Goal: Information Seeking & Learning: Learn about a topic

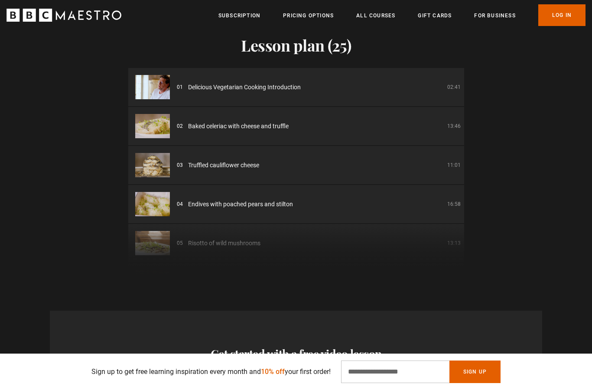
scroll to position [1162, 0]
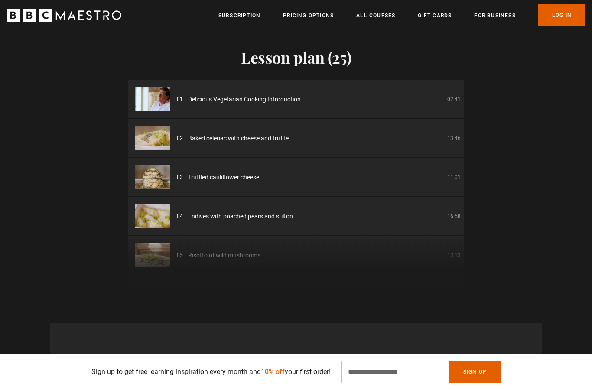
click at [156, 288] on div "01 Delicious Vegetarian Cooking Introduction 02:41 02 Baked celeriac with chees…" at bounding box center [296, 184] width 336 height 208
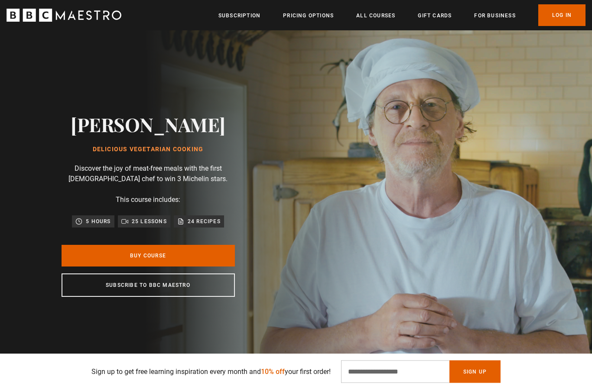
scroll to position [0, 0]
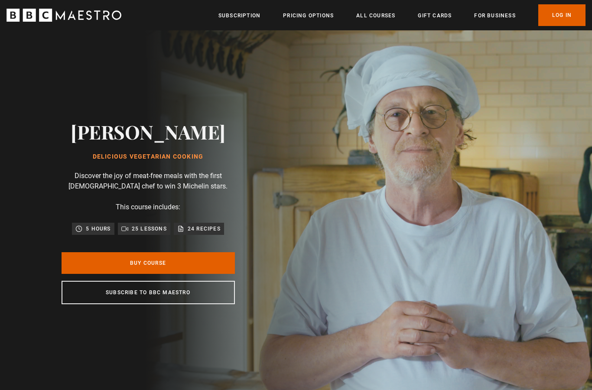
click at [300, 18] on link "Pricing Options" at bounding box center [308, 15] width 51 height 9
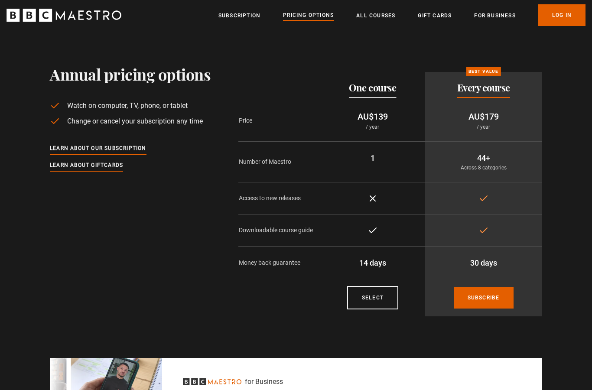
click at [371, 15] on link "All Courses" at bounding box center [375, 15] width 39 height 9
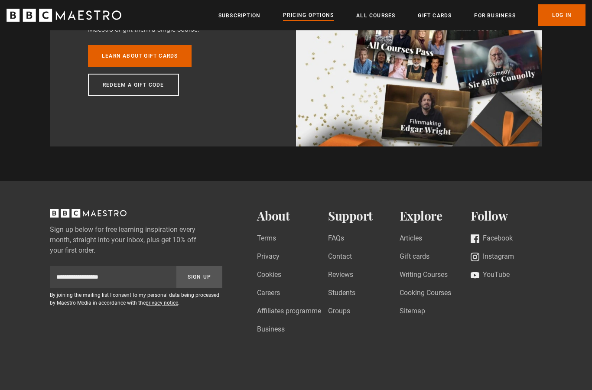
scroll to position [761, 0]
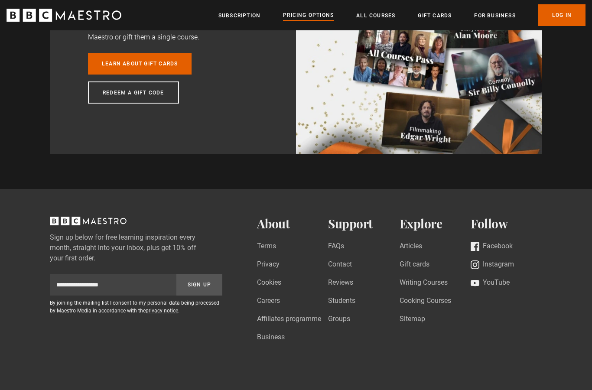
click at [423, 314] on link "Sitemap" at bounding box center [413, 320] width 26 height 12
click at [437, 296] on link "Cooking Courses" at bounding box center [426, 302] width 52 height 12
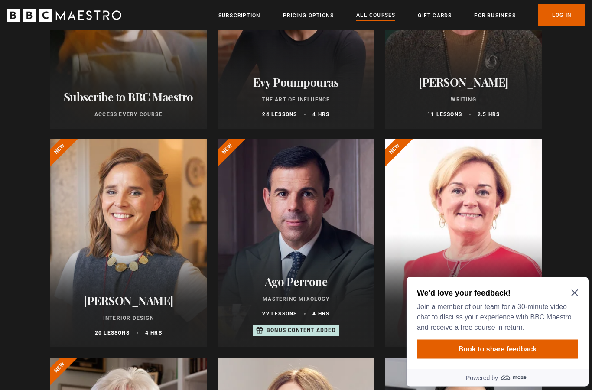
scroll to position [221, 0]
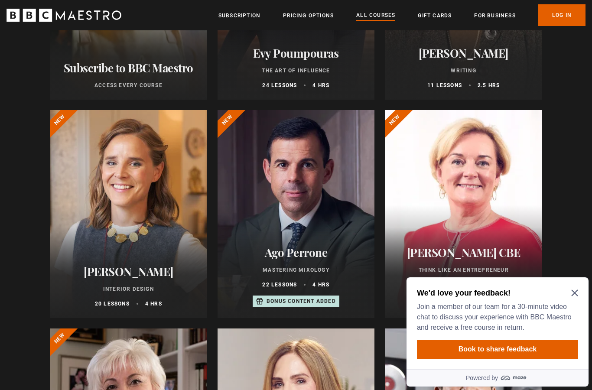
click at [572, 296] on icon "Close Maze Prompt" at bounding box center [574, 293] width 7 height 7
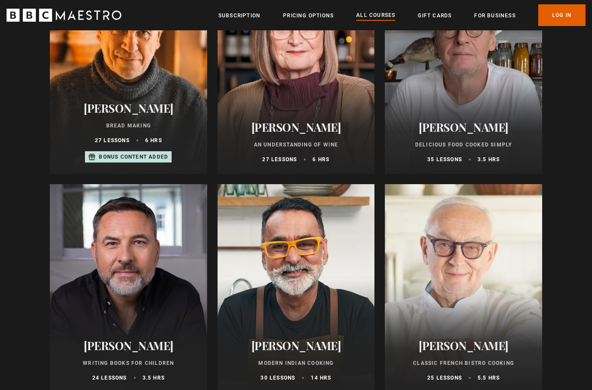
scroll to position [3011, 0]
click at [480, 272] on div at bounding box center [463, 288] width 157 height 208
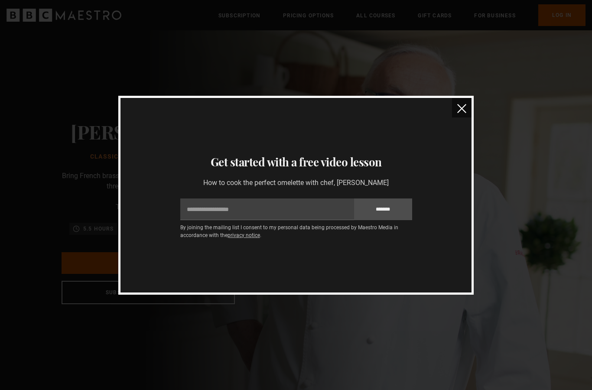
click at [452, 111] on button "close" at bounding box center [462, 108] width 20 height 20
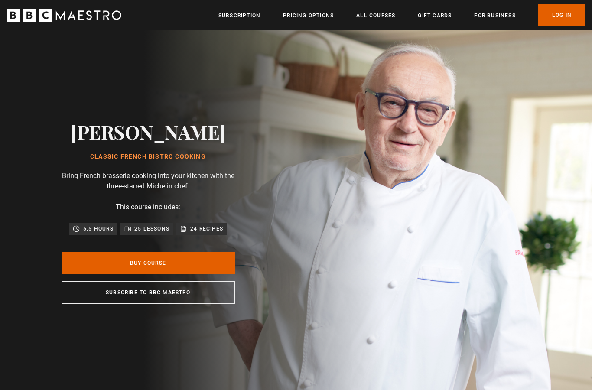
scroll to position [0, 227]
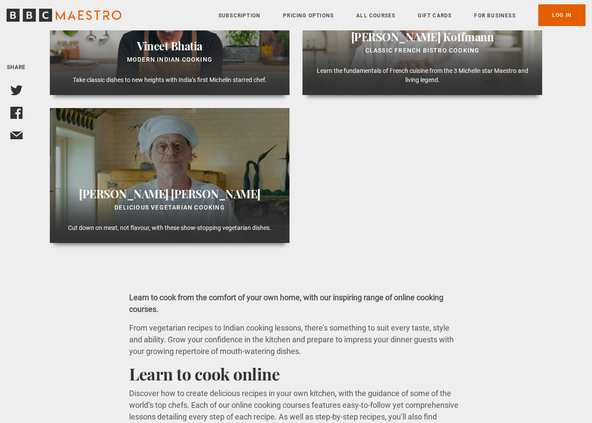
scroll to position [646, 0]
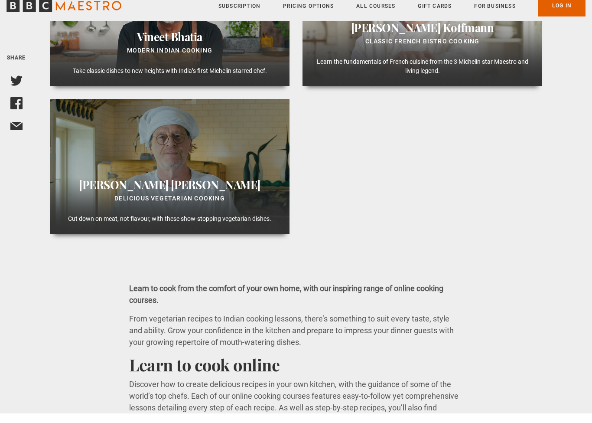
click at [85, 214] on div "Delicious Vegetarian Cooking" at bounding box center [170, 208] width 226 height 10
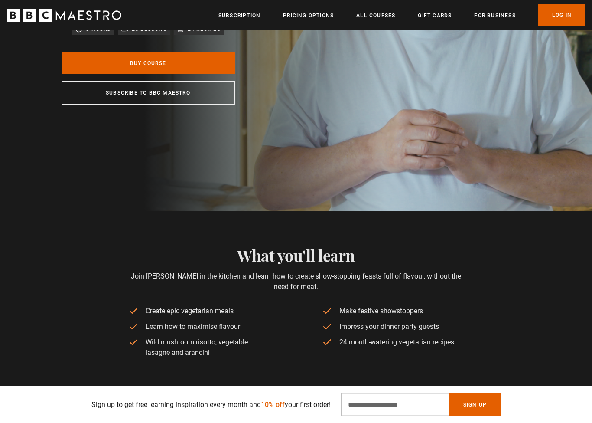
scroll to position [0, 36]
